Goal: Task Accomplishment & Management: Use online tool/utility

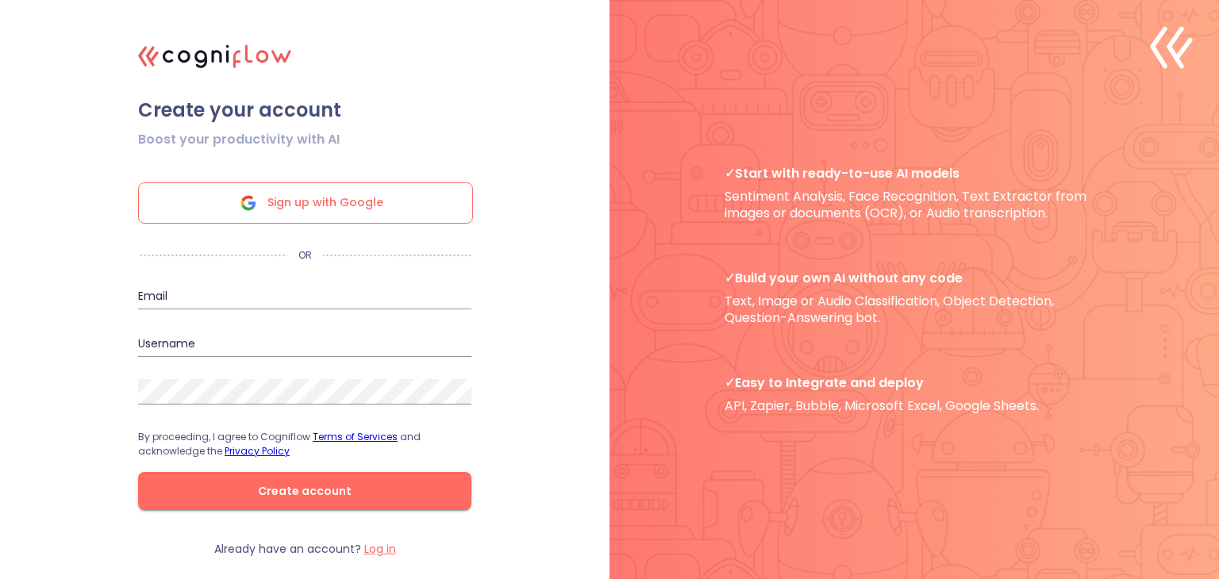
click at [264, 191] on icon at bounding box center [248, 203] width 38 height 38
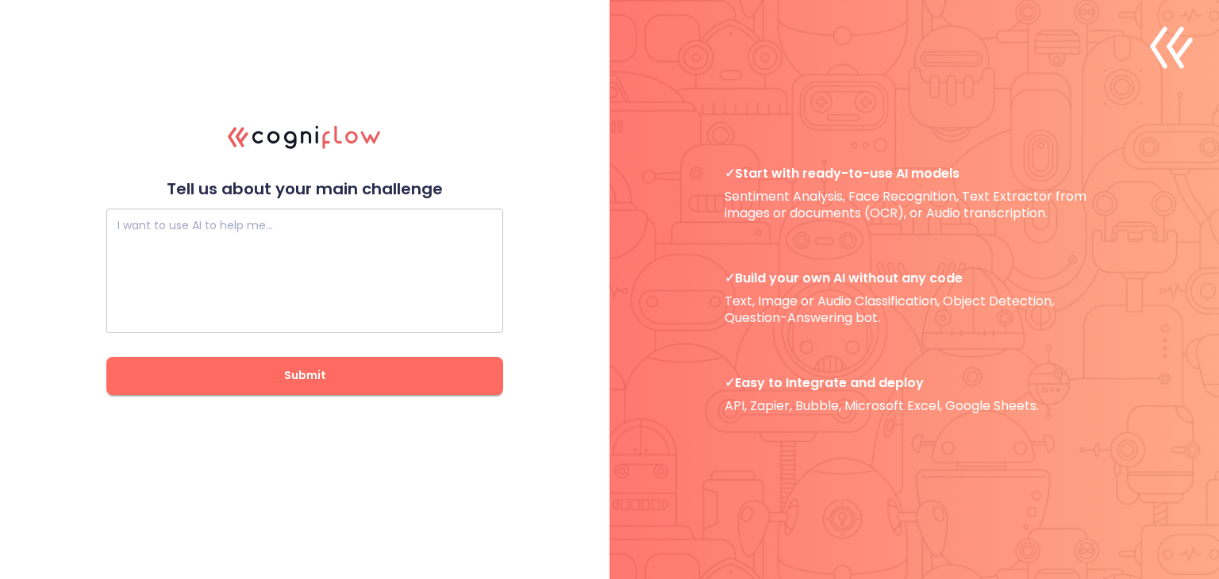
click at [277, 221] on div "I want to use AI to help me…" at bounding box center [304, 271] width 397 height 125
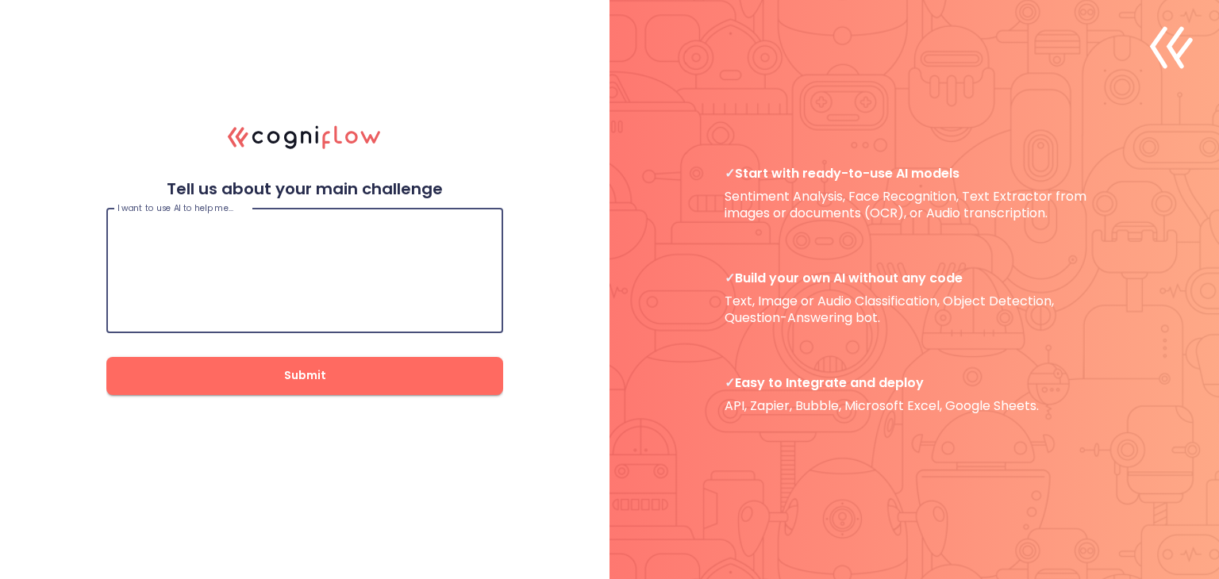
paste textarea "make me a smart recorder app which auto classifies and organizes recordings wit…"
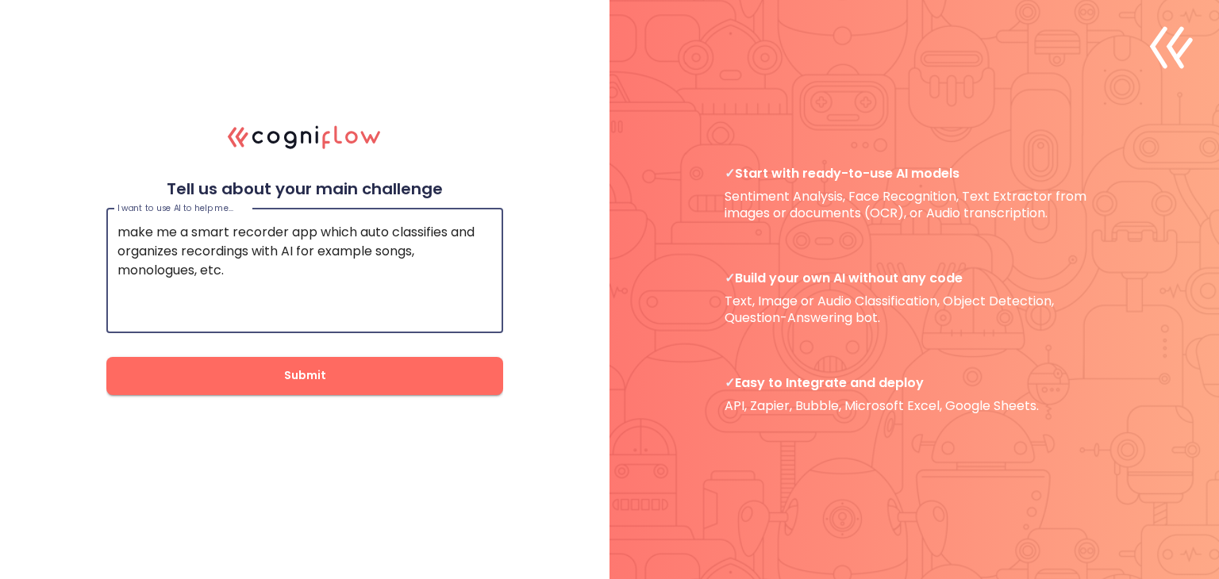
type textarea "make me a smart recorder app which auto classifies and organizes recordings wit…"
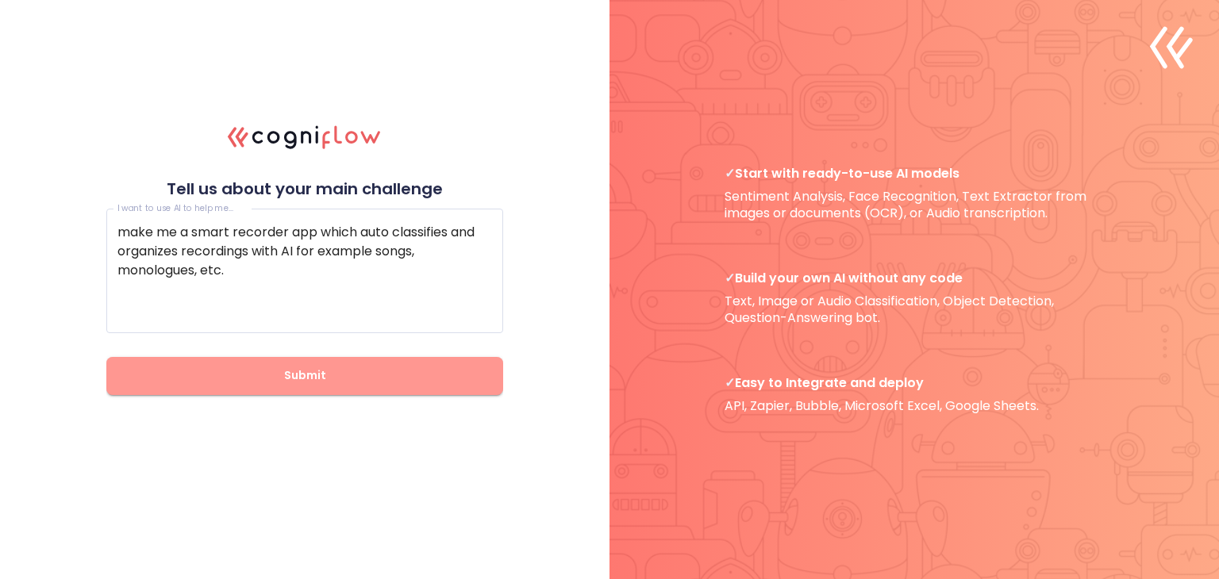
click at [329, 382] on span "Submit" at bounding box center [305, 376] width 346 height 20
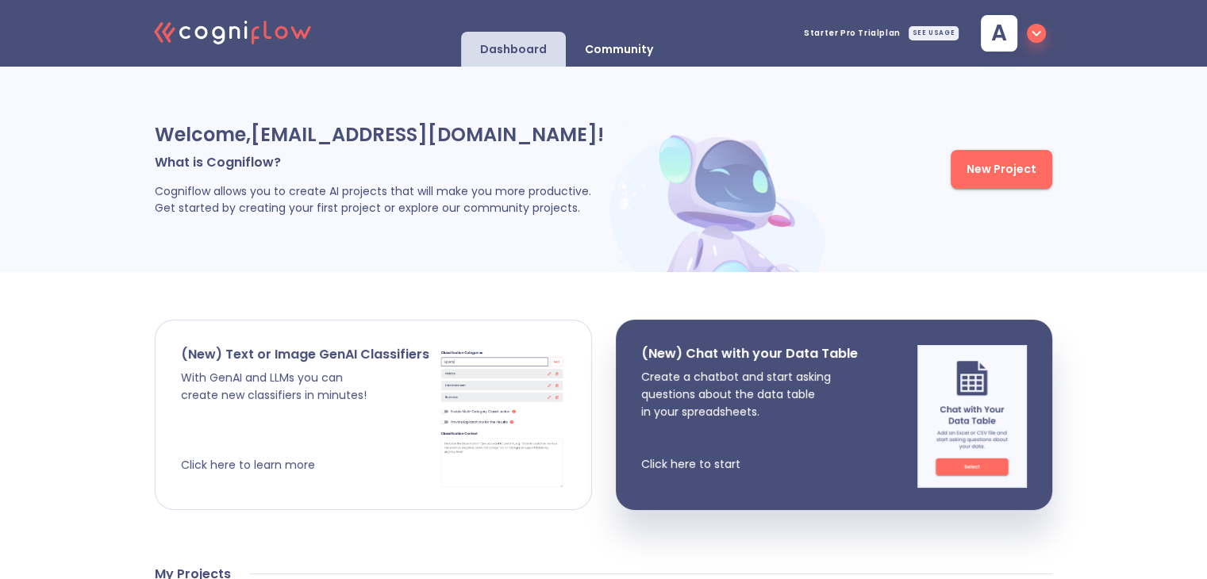
scroll to position [434, 0]
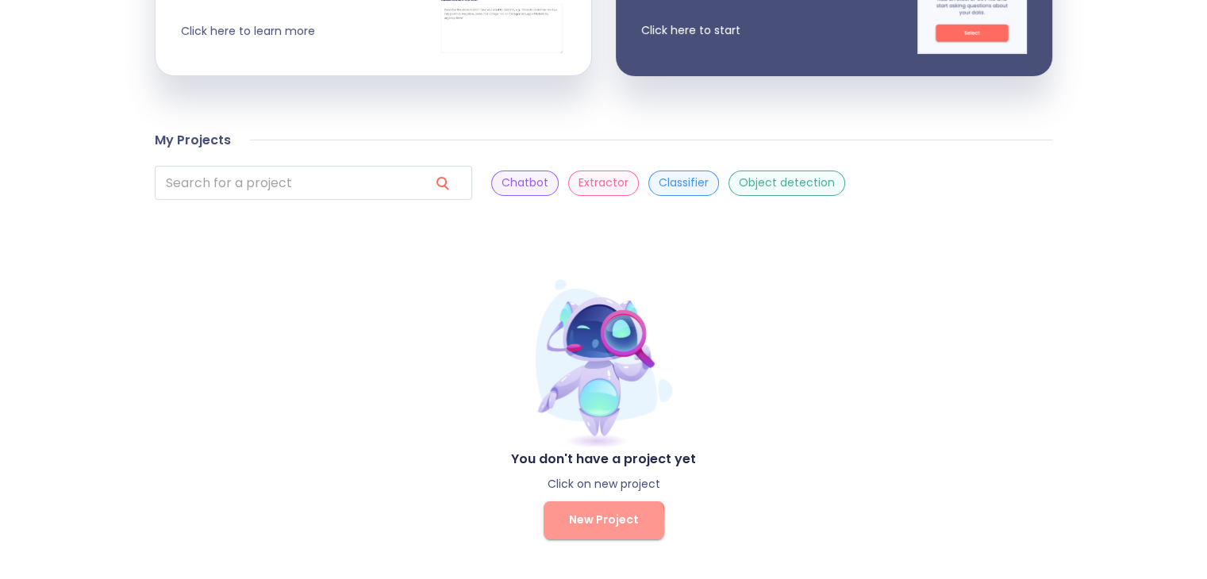
click at [586, 525] on span "New Project" at bounding box center [604, 520] width 70 height 20
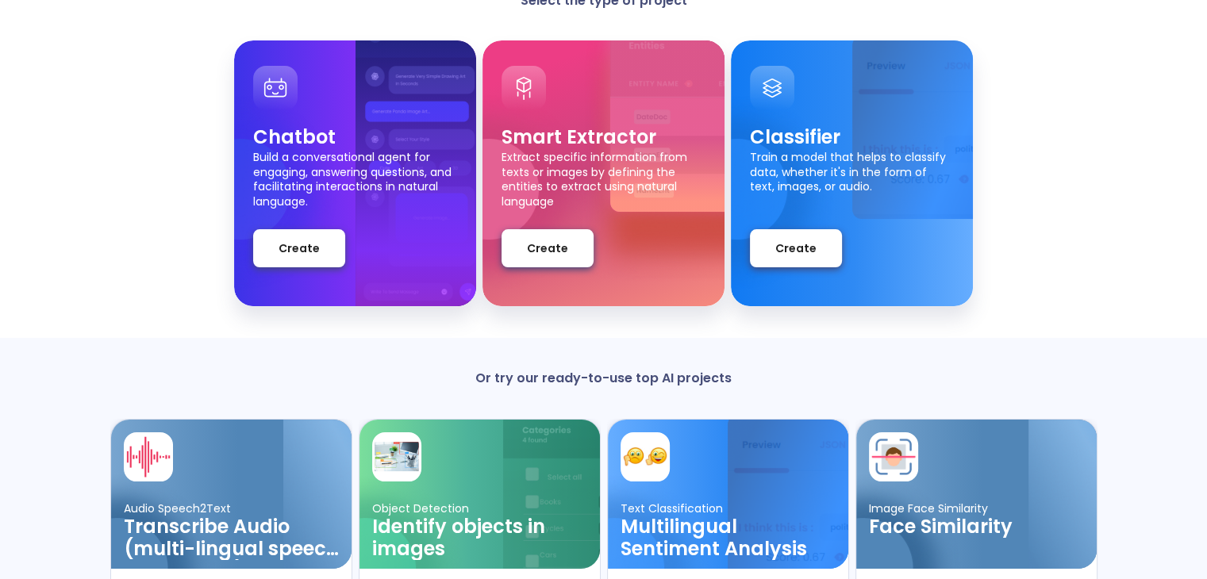
scroll to position [140, 0]
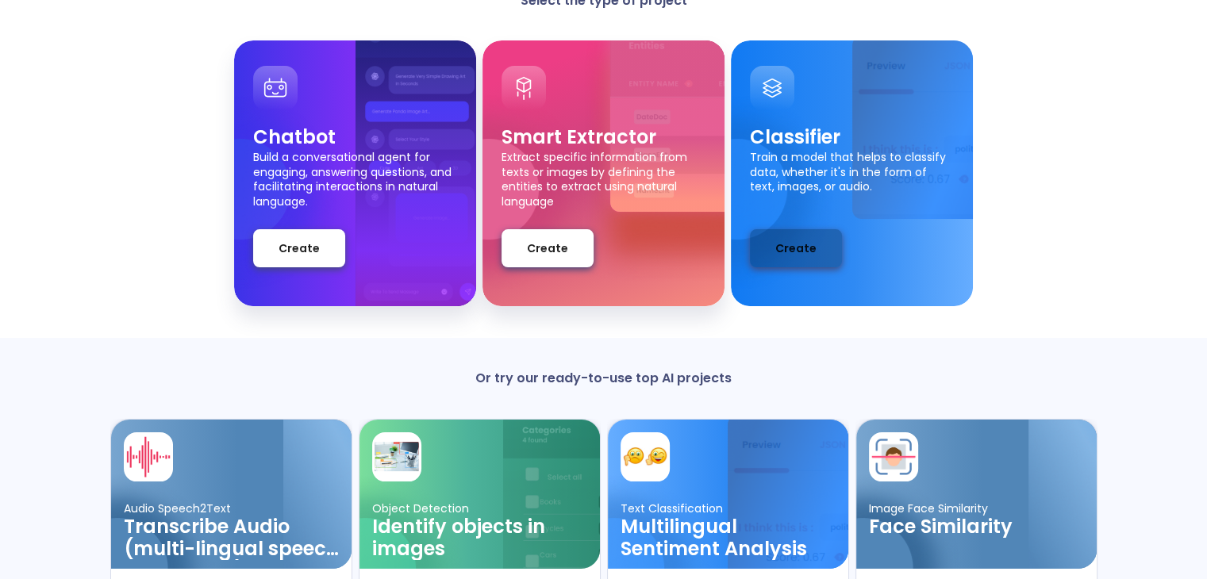
click at [788, 237] on button "Create" at bounding box center [796, 248] width 92 height 38
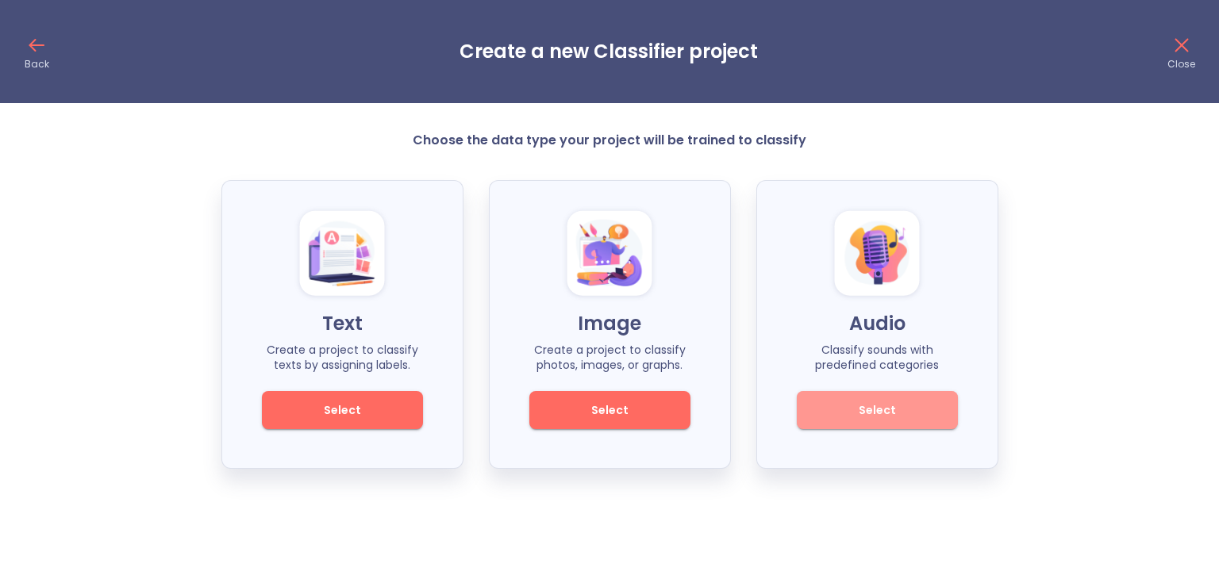
click at [891, 405] on span "Select" at bounding box center [877, 411] width 107 height 20
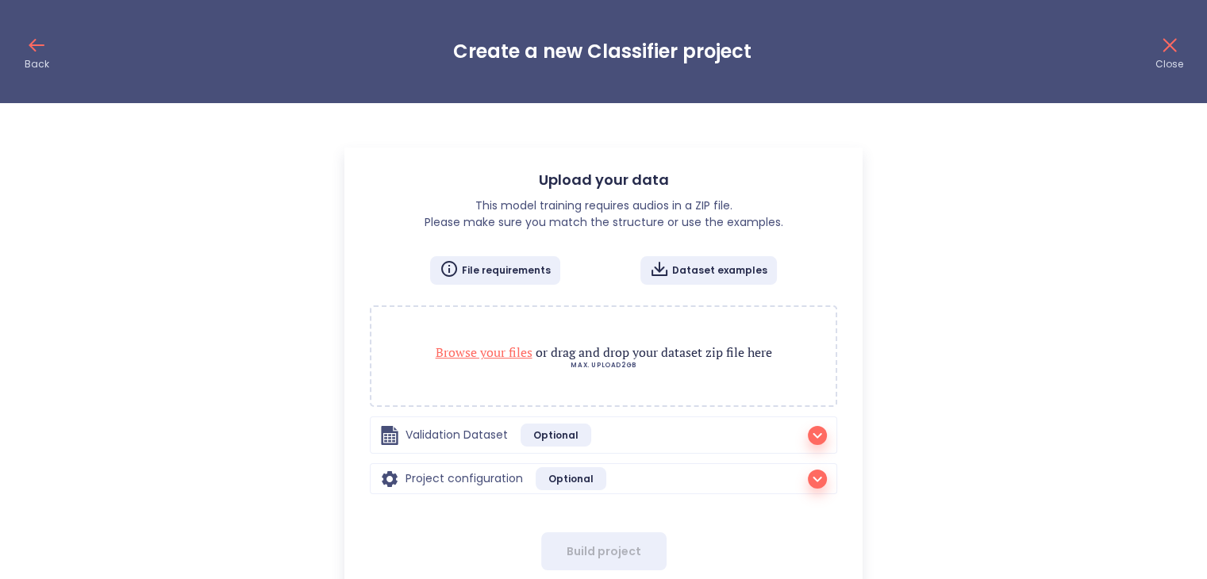
checkbox input "false"
